Goal: Navigation & Orientation: Find specific page/section

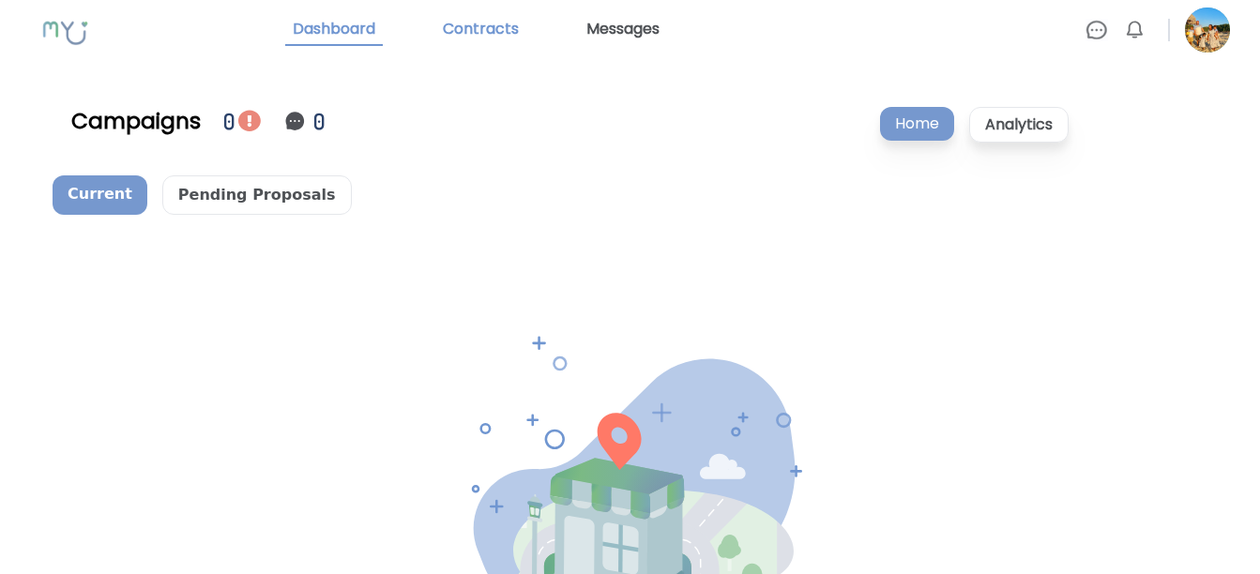
click at [486, 32] on link "Contracts" at bounding box center [480, 30] width 91 height 32
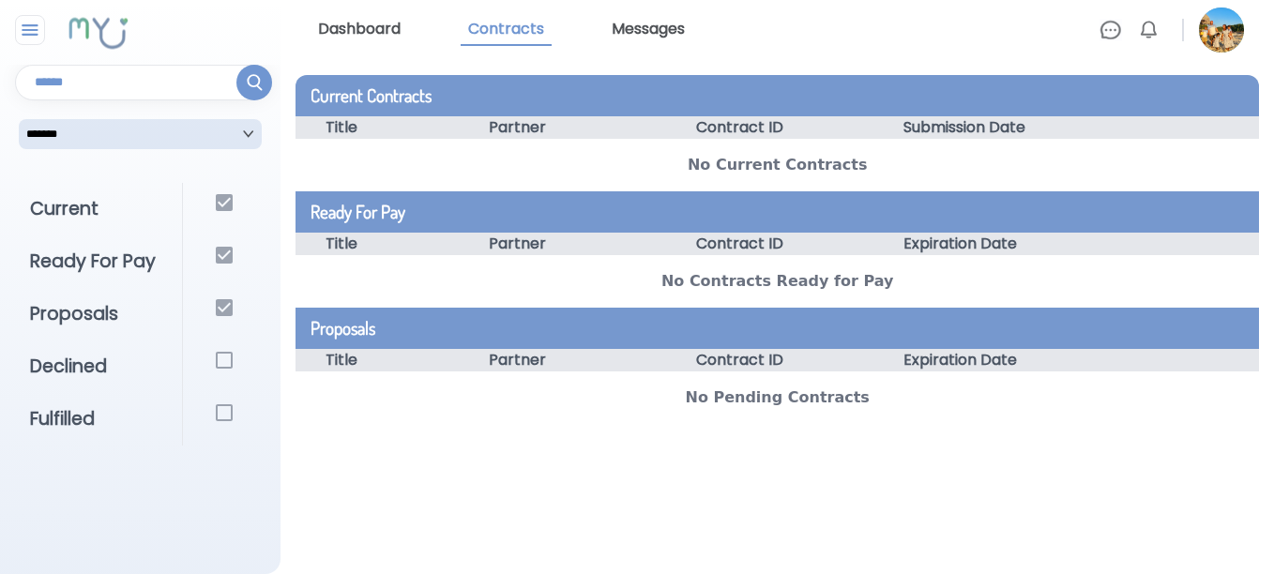
click at [1111, 37] on img at bounding box center [1111, 30] width 23 height 23
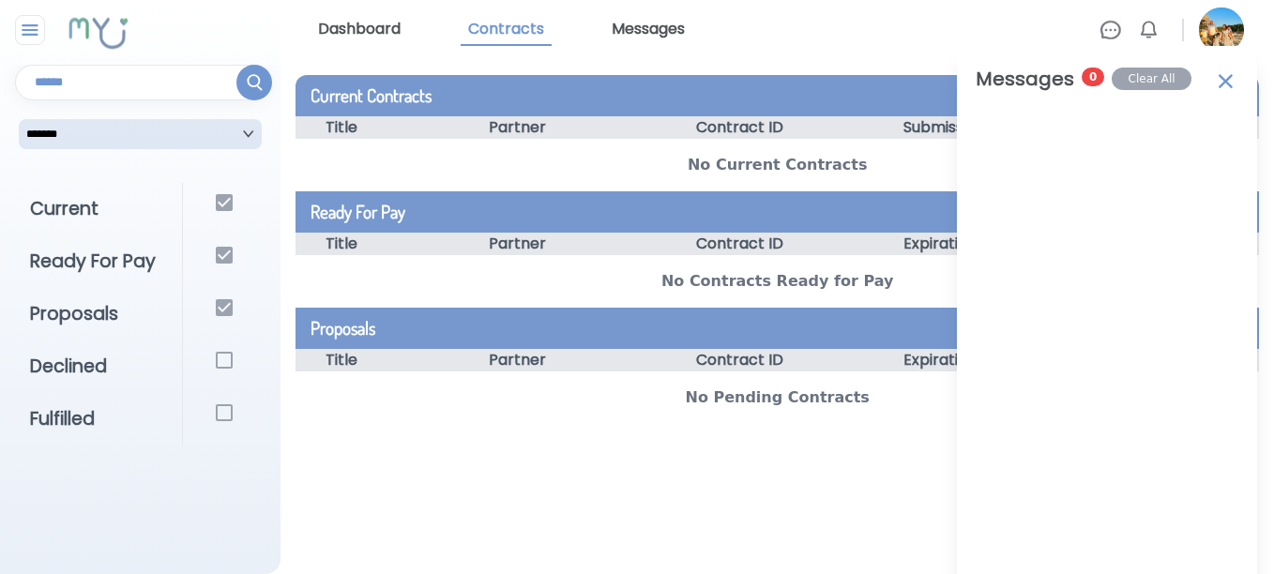
click at [1213, 84] on img at bounding box center [1225, 79] width 25 height 29
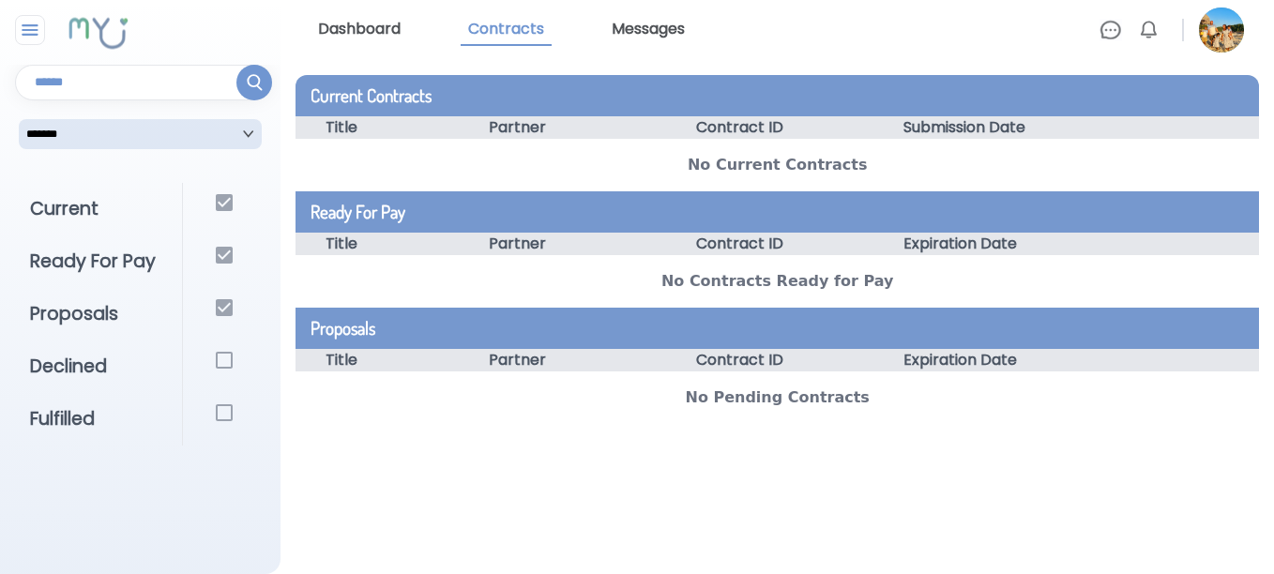
click at [342, 23] on link "Dashboard" at bounding box center [360, 30] width 98 height 32
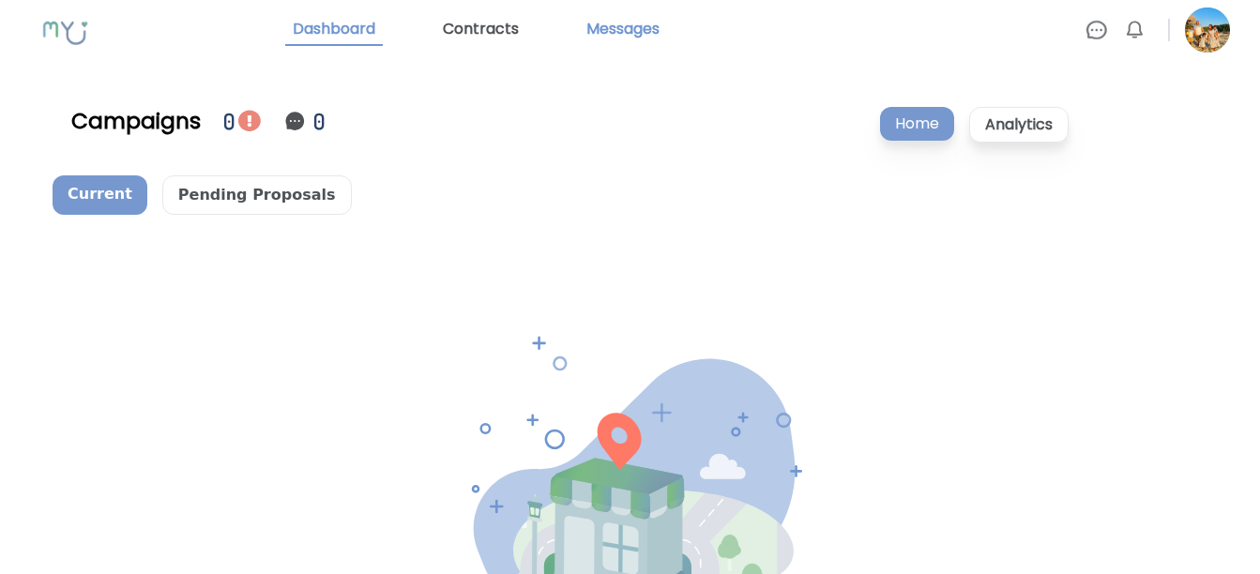
click at [604, 32] on link "Messages" at bounding box center [623, 30] width 88 height 32
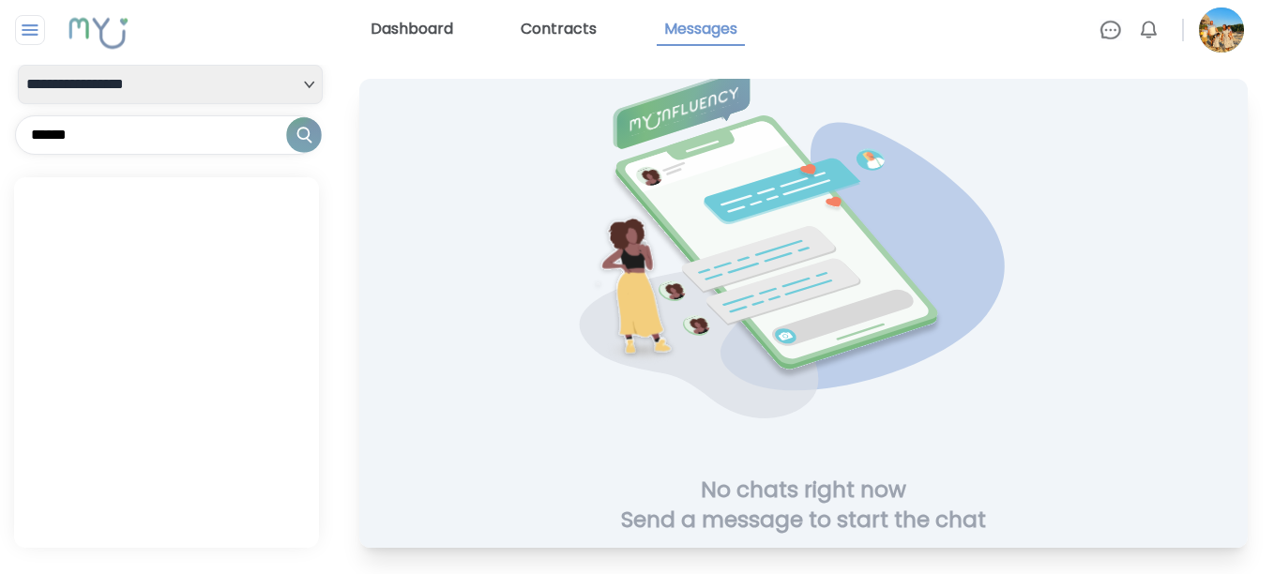
scroll to position [86, 0]
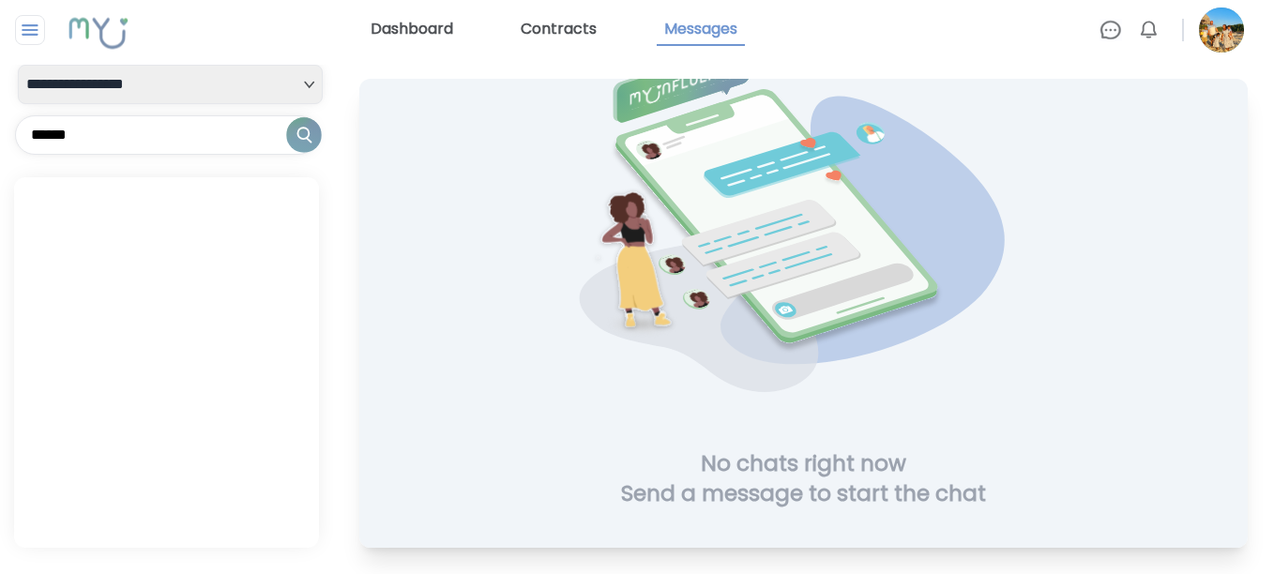
click at [728, 493] on h1 "Send a message to start the chat" at bounding box center [803, 494] width 365 height 30
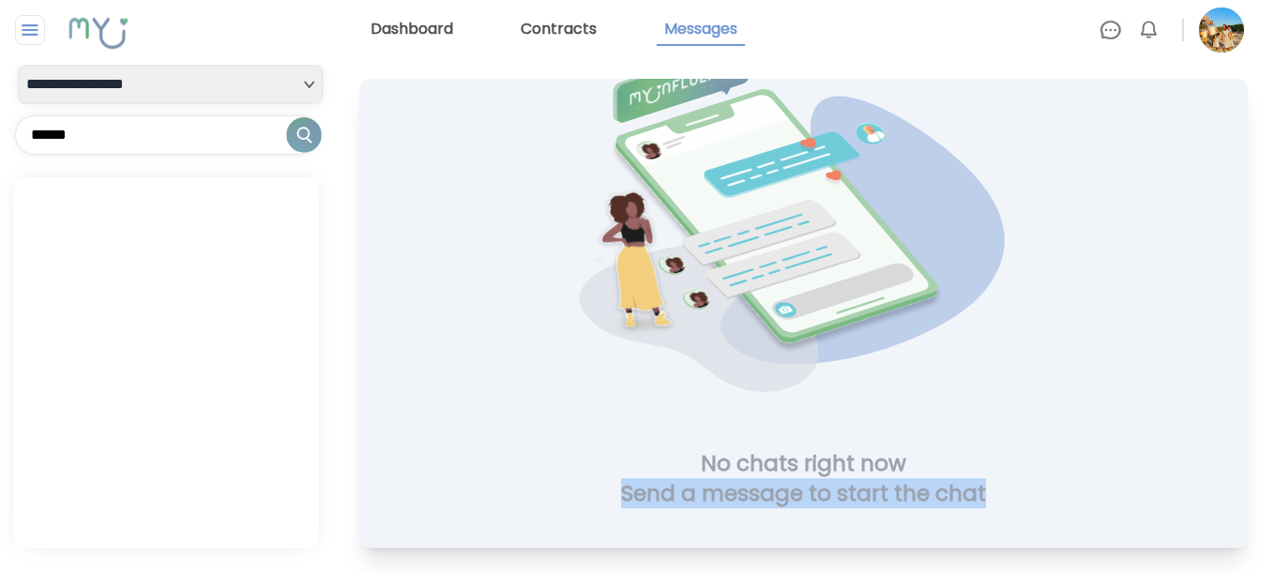
drag, startPoint x: 728, startPoint y: 493, endPoint x: 693, endPoint y: 414, distance: 86.5
click at [693, 414] on img at bounding box center [804, 244] width 472 height 407
click at [34, 29] on img at bounding box center [30, 30] width 23 height 23
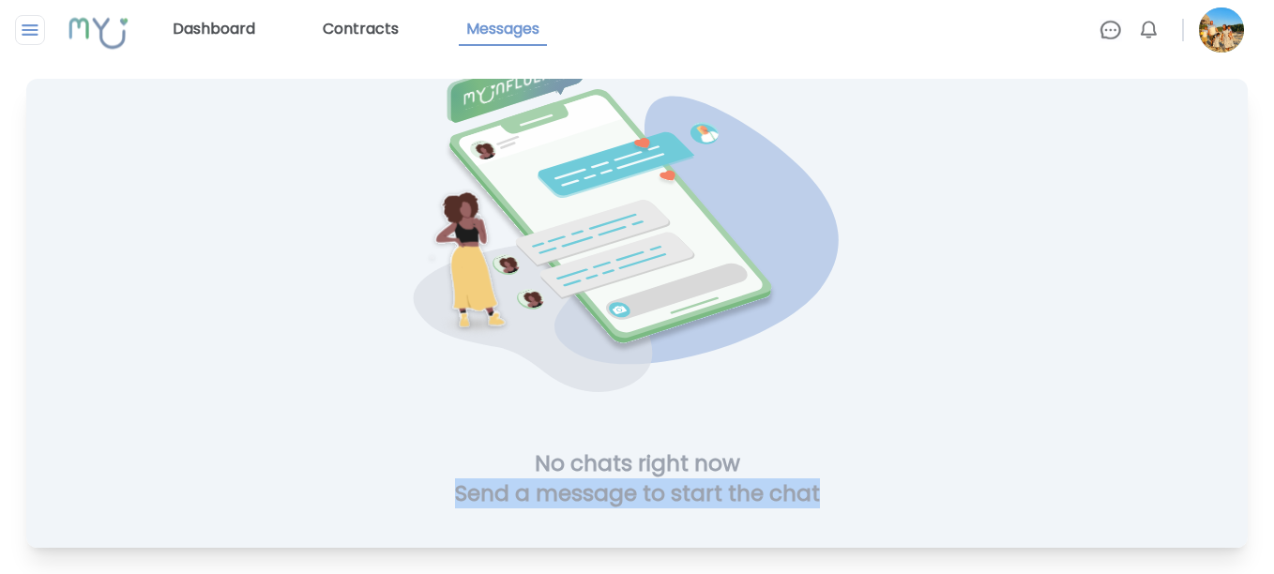
click at [34, 29] on img at bounding box center [30, 30] width 23 height 23
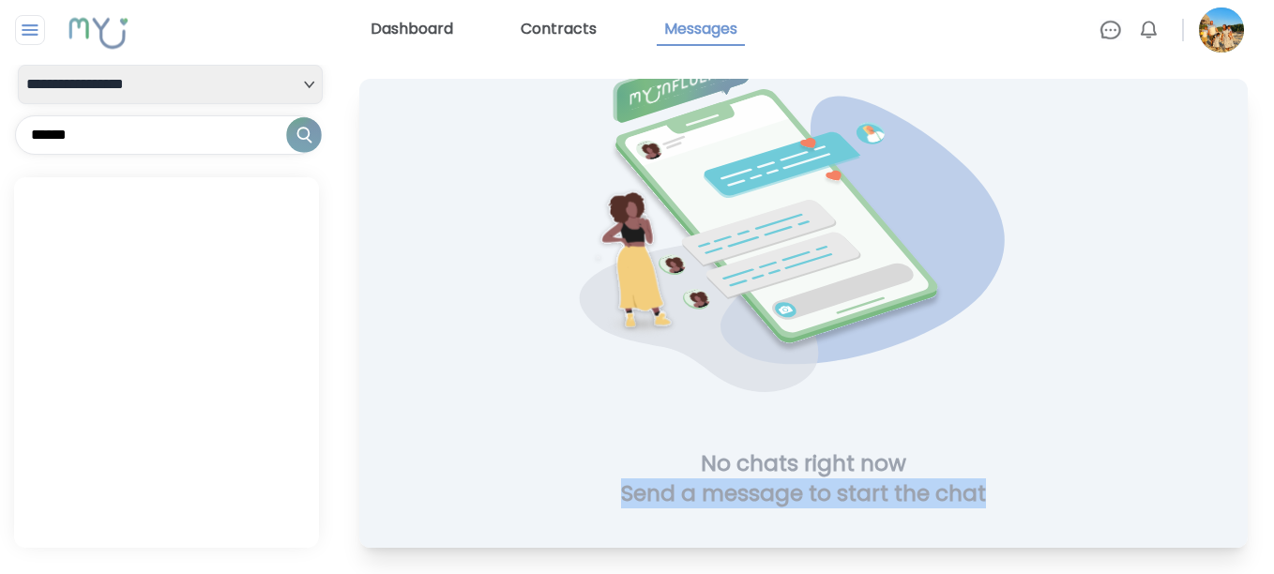
click at [34, 29] on img at bounding box center [30, 30] width 23 height 23
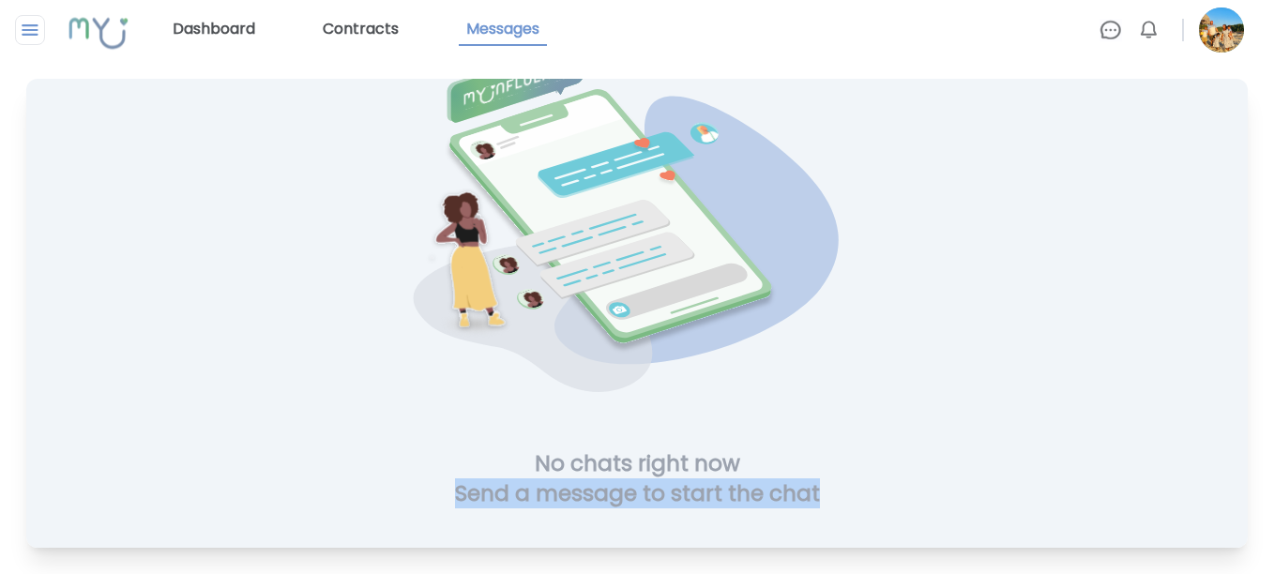
click at [34, 29] on img at bounding box center [30, 30] width 23 height 23
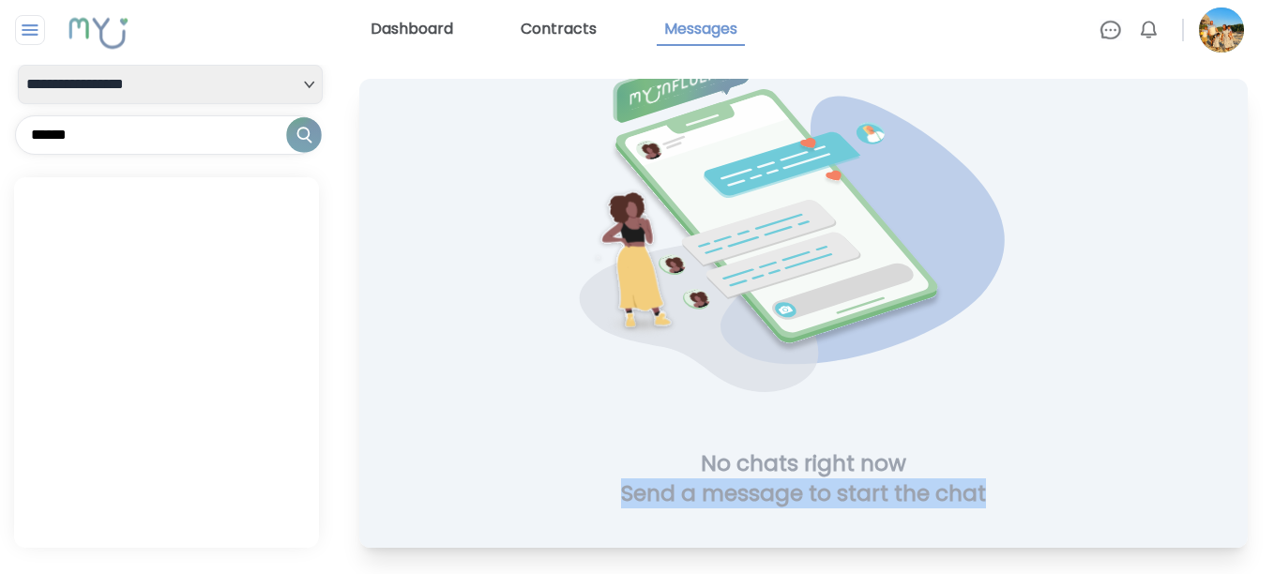
click at [283, 82] on select "**********" at bounding box center [170, 84] width 305 height 39
select select "**"
click at [18, 65] on select "**********" at bounding box center [170, 84] width 305 height 39
click at [313, 134] on img at bounding box center [304, 135] width 36 height 36
click at [575, 23] on link "Contracts" at bounding box center [558, 30] width 91 height 32
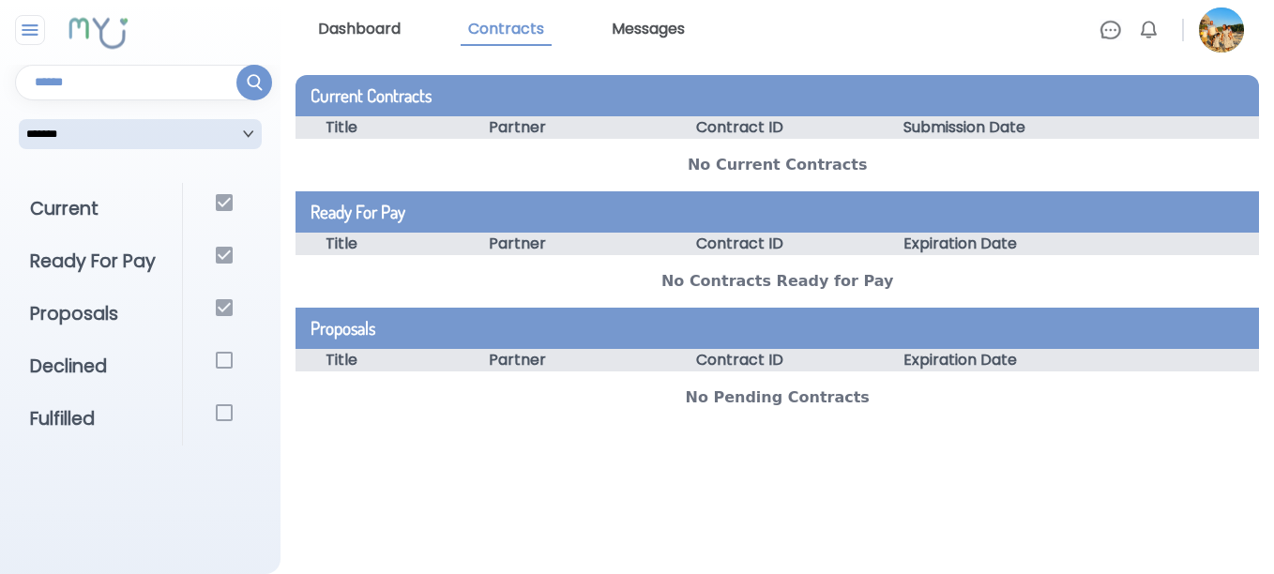
click at [384, 24] on link "Dashboard" at bounding box center [360, 30] width 98 height 32
click at [1216, 41] on img at bounding box center [1221, 30] width 45 height 45
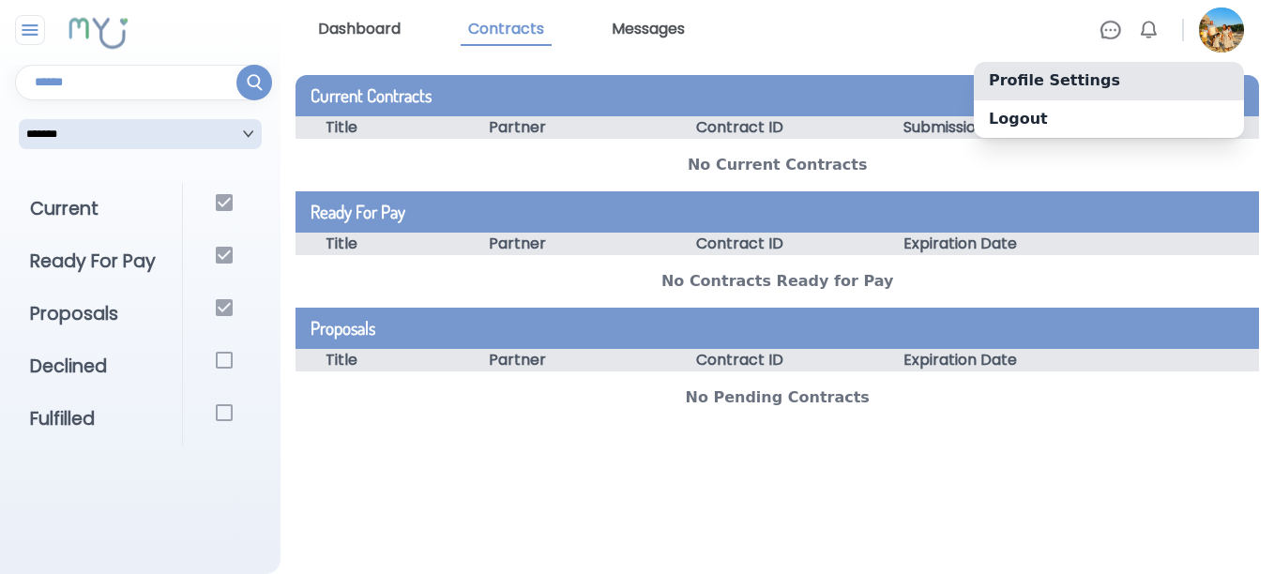
click at [1032, 72] on link "Profile Settings" at bounding box center [1109, 81] width 270 height 38
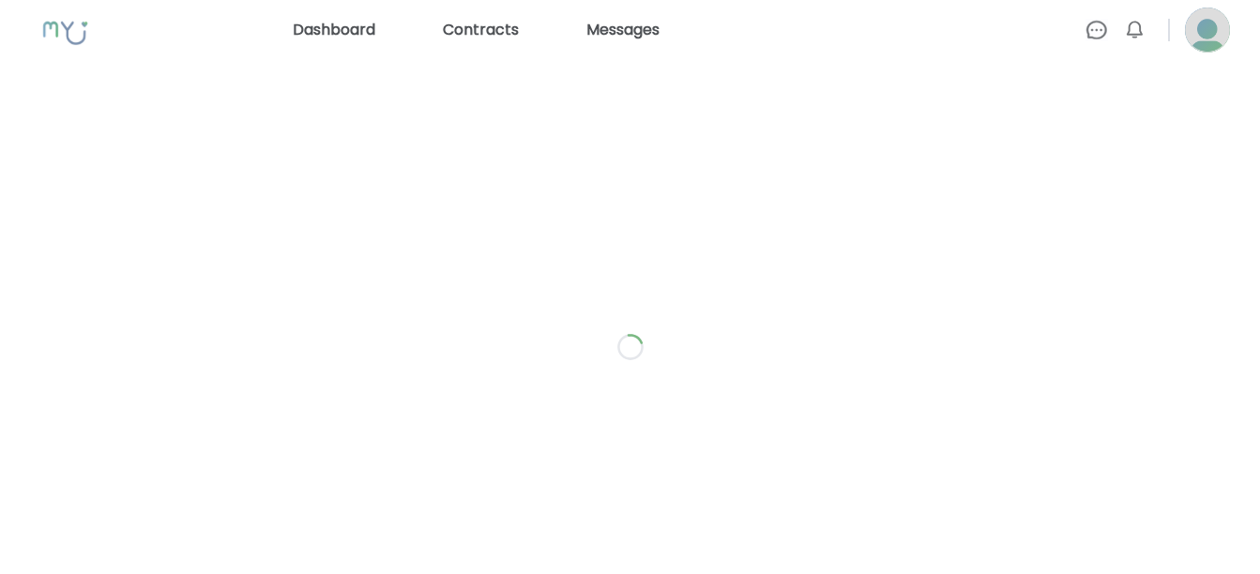
select select "*"
select select "**"
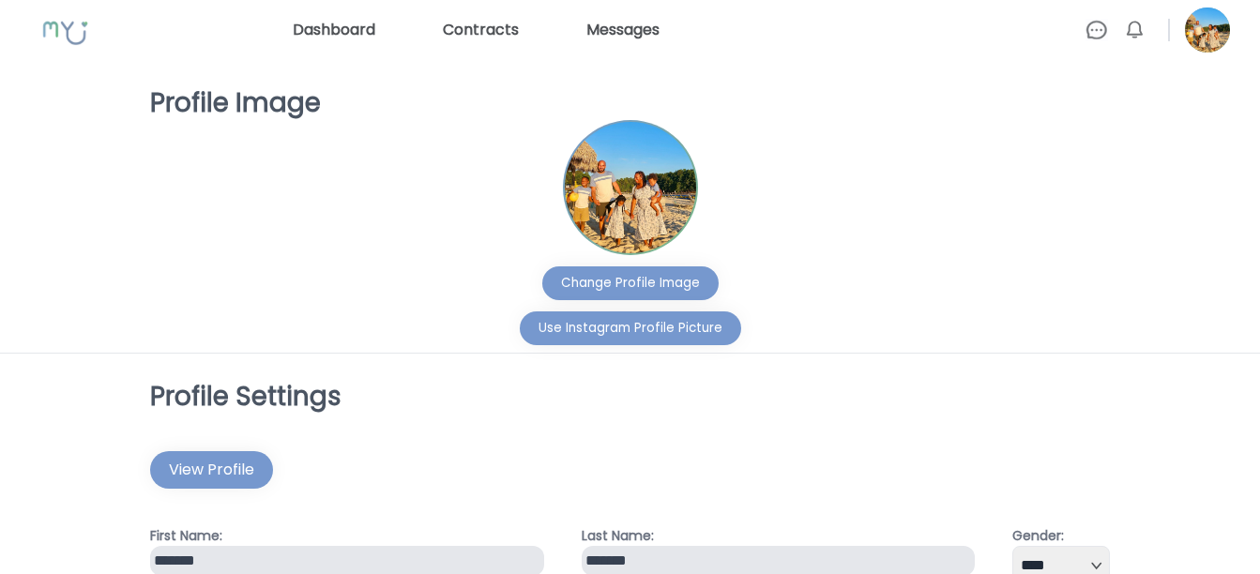
click at [1094, 28] on img at bounding box center [1097, 30] width 23 height 23
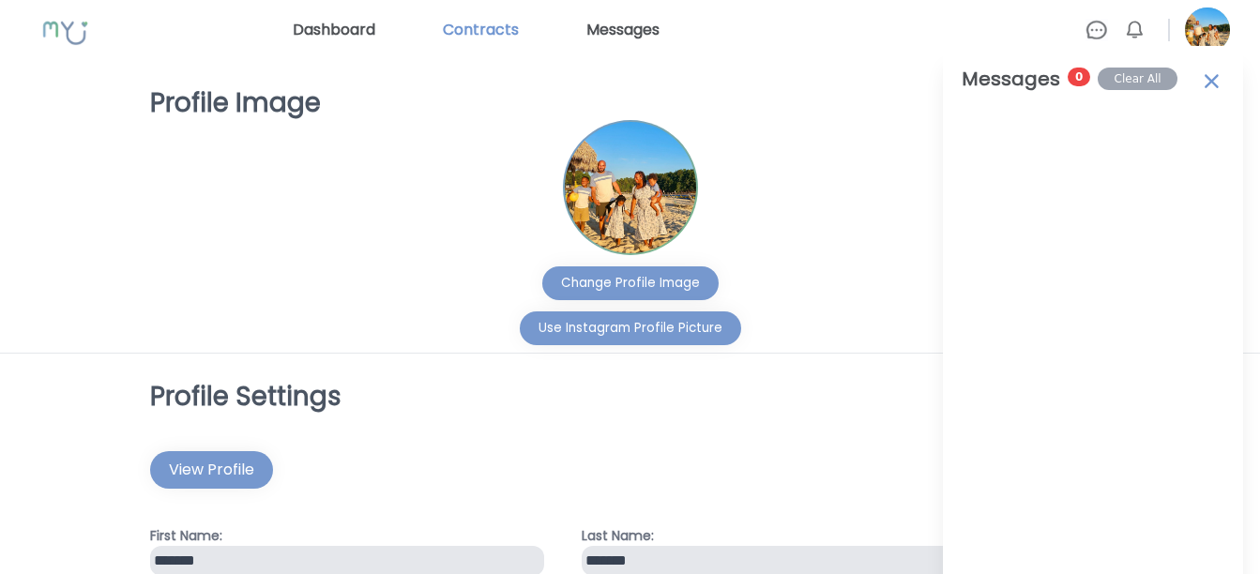
click at [495, 39] on link "Contracts" at bounding box center [480, 30] width 91 height 30
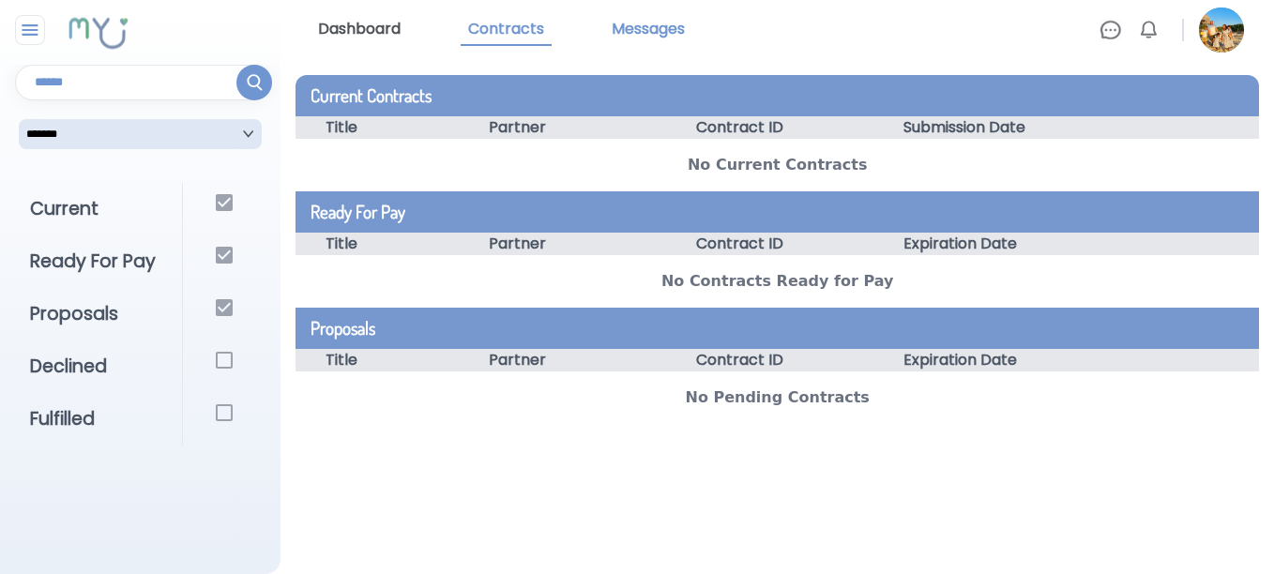
click at [658, 29] on link "Messages" at bounding box center [648, 30] width 88 height 32
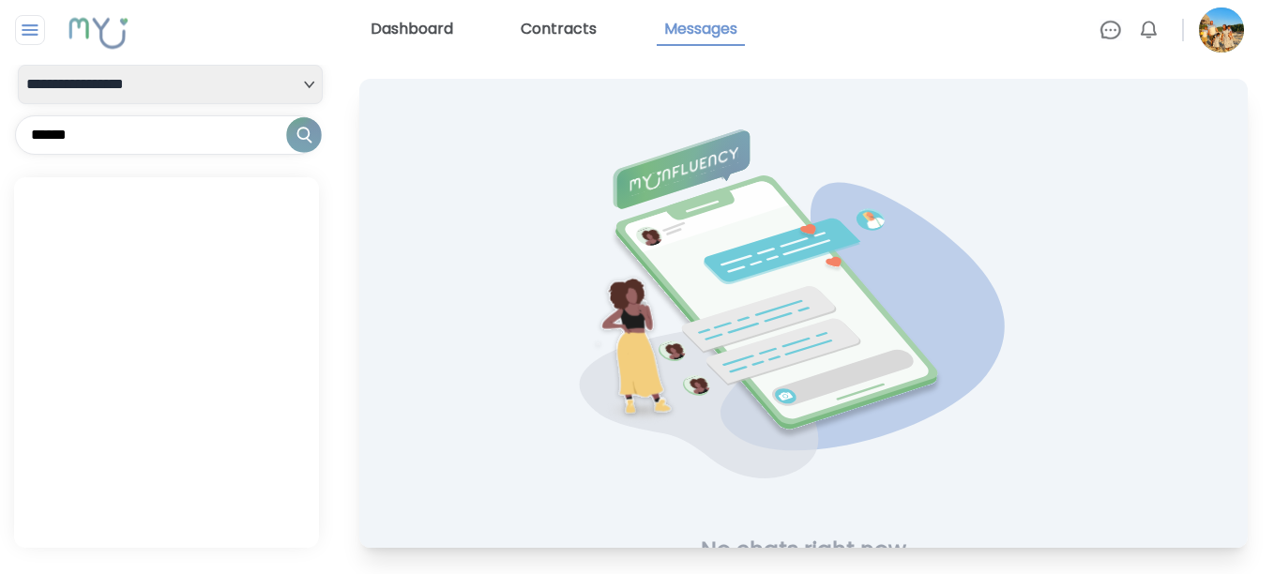
click at [393, 37] on link "Dashboard" at bounding box center [412, 30] width 98 height 32
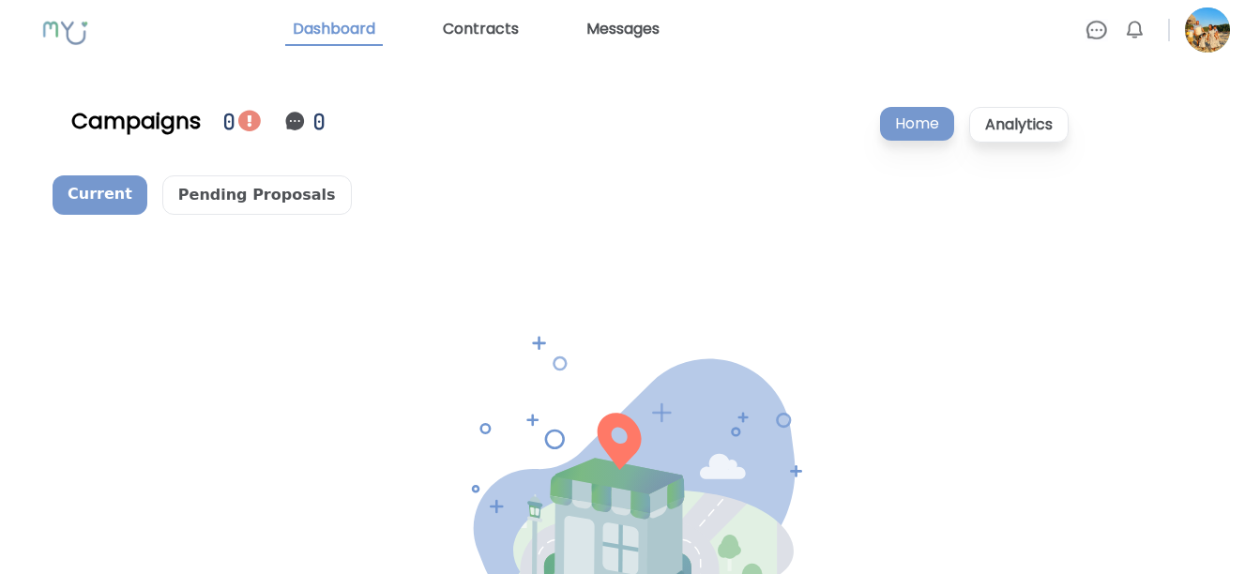
click at [292, 121] on img at bounding box center [294, 121] width 23 height 23
